Goal: Check status

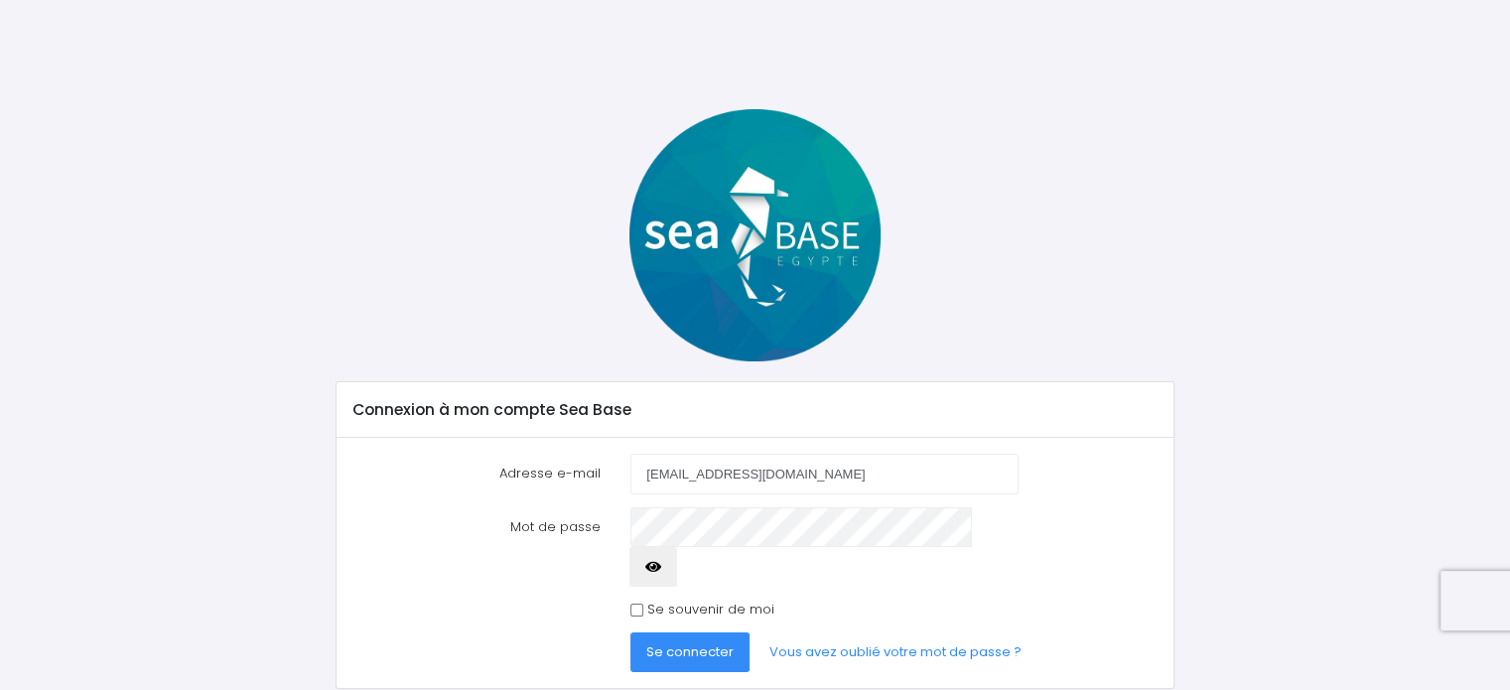
type input "[EMAIL_ADDRESS][DOMAIN_NAME]"
click at [631, 633] on button "Se connecter" at bounding box center [690, 653] width 119 height 40
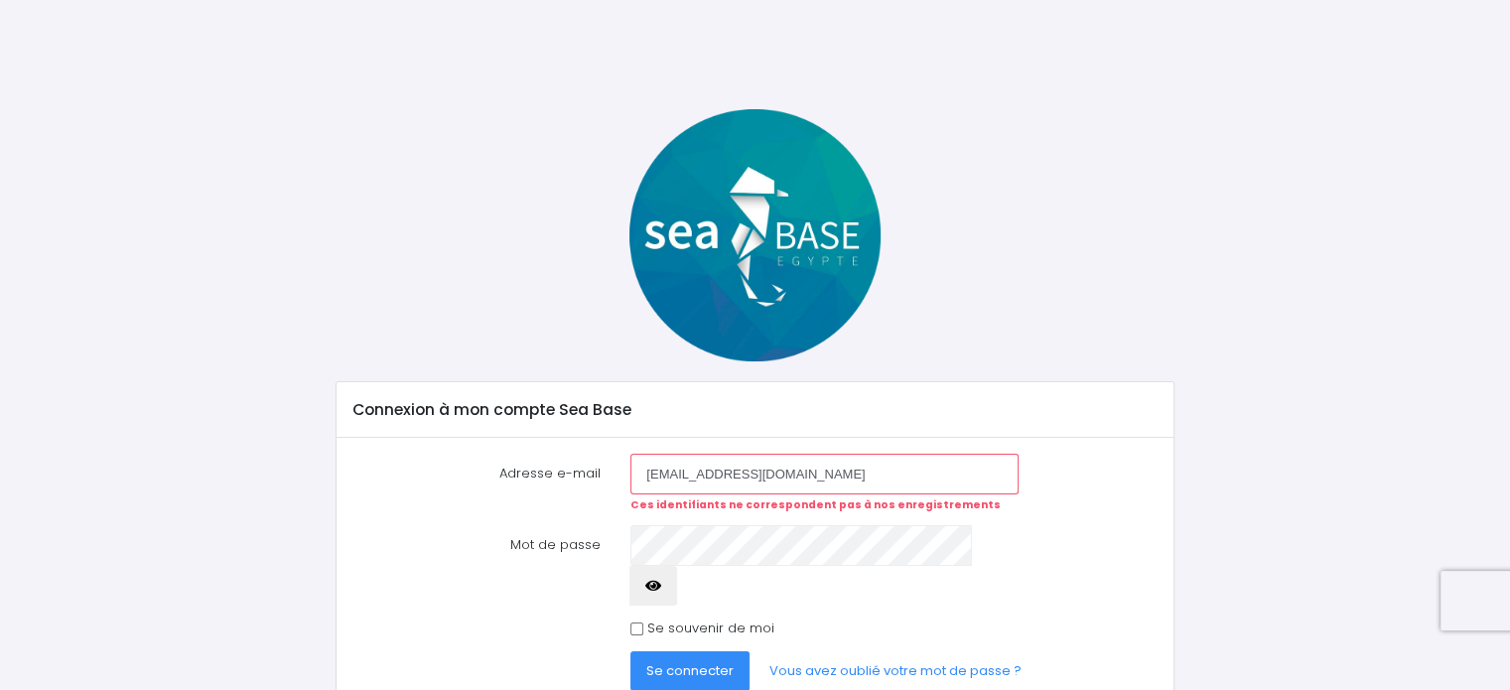
type input "dobott38@gmail.com"
click at [631, 651] on button "Se connecter" at bounding box center [690, 671] width 119 height 40
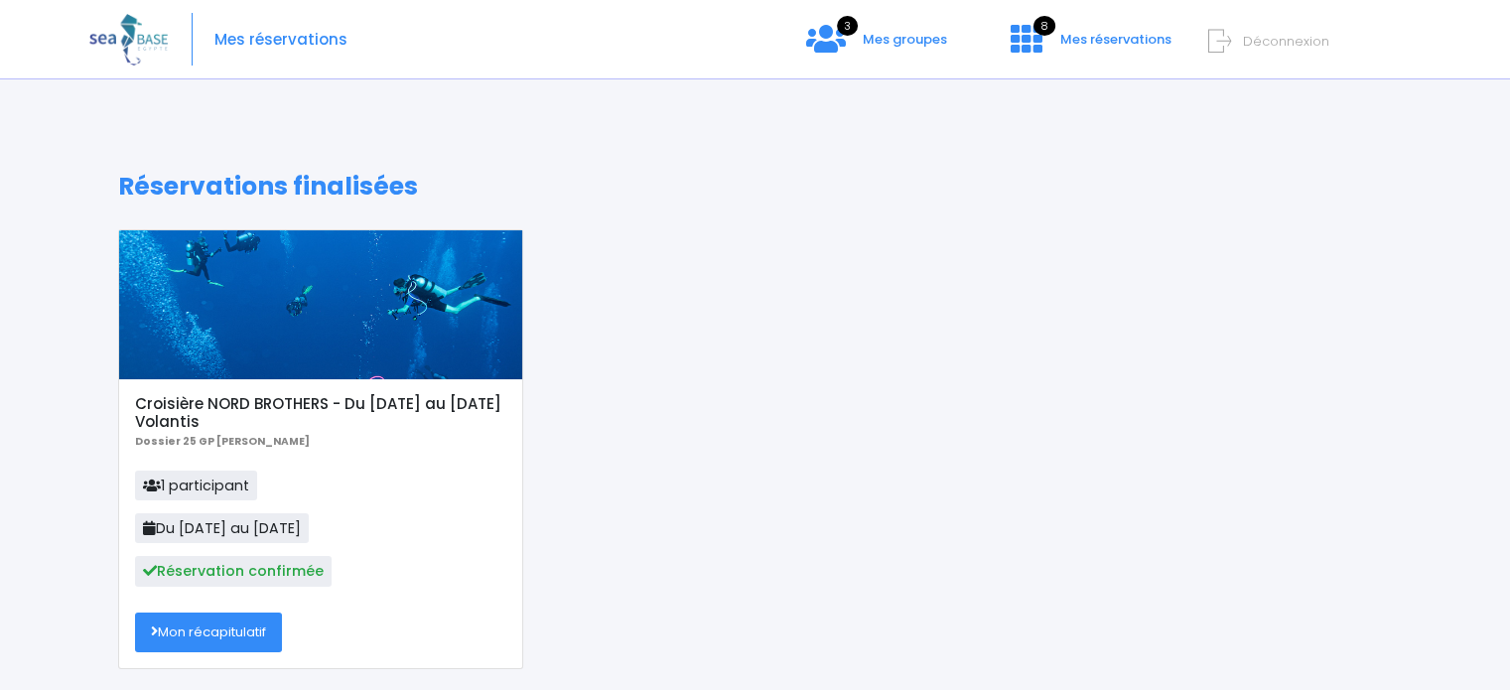
click at [235, 627] on link "Mon récapitulatif" at bounding box center [208, 633] width 147 height 40
